Goal: Transaction & Acquisition: Purchase product/service

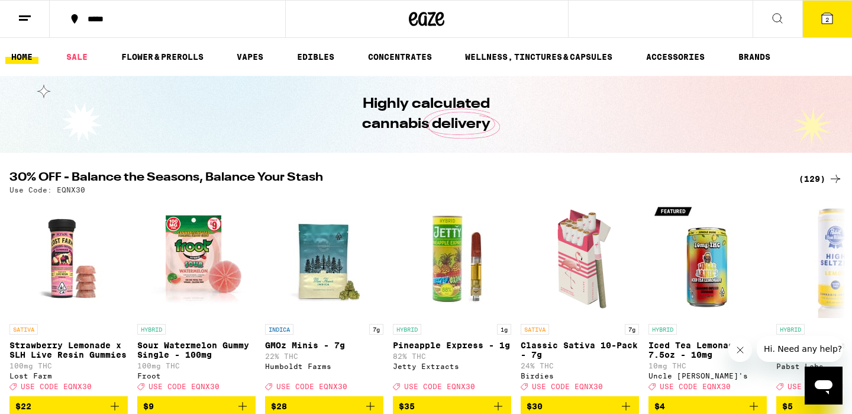
click at [822, 15] on icon at bounding box center [827, 18] width 11 height 11
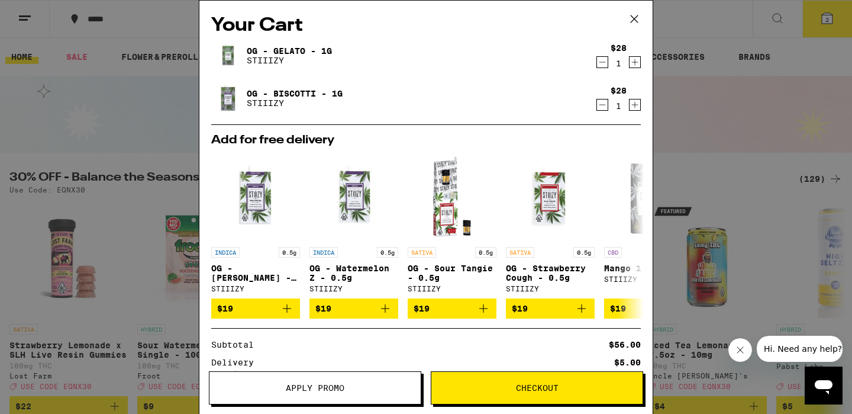
click at [628, 22] on icon at bounding box center [635, 19] width 18 height 18
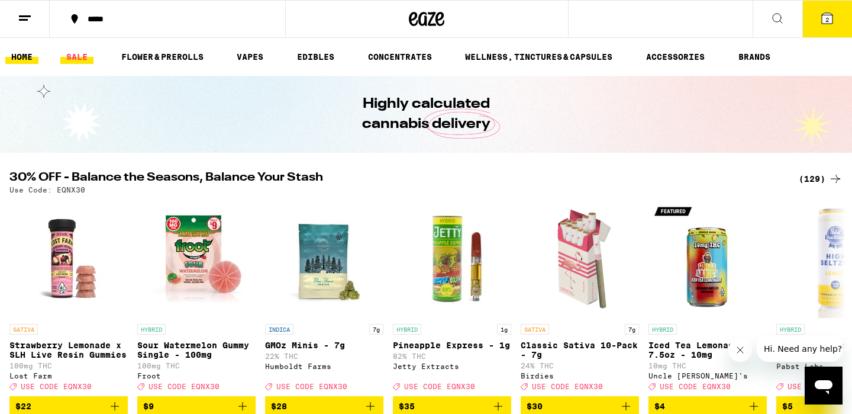
click at [80, 56] on link "SALE" at bounding box center [76, 57] width 33 height 14
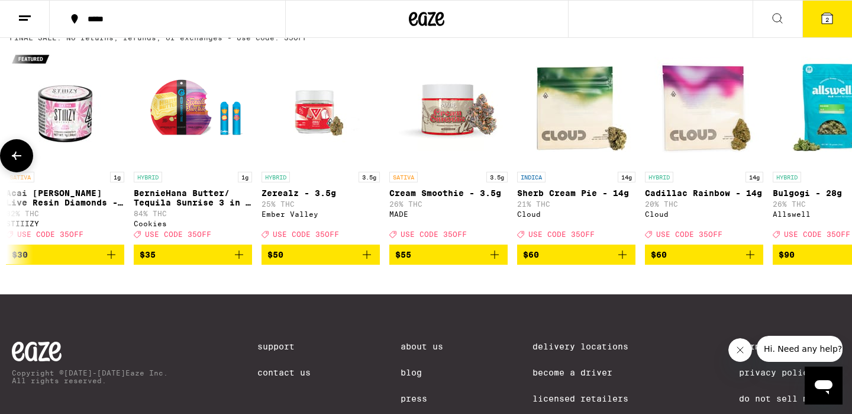
scroll to position [0, 828]
